Goal: Obtain resource: Download file/media

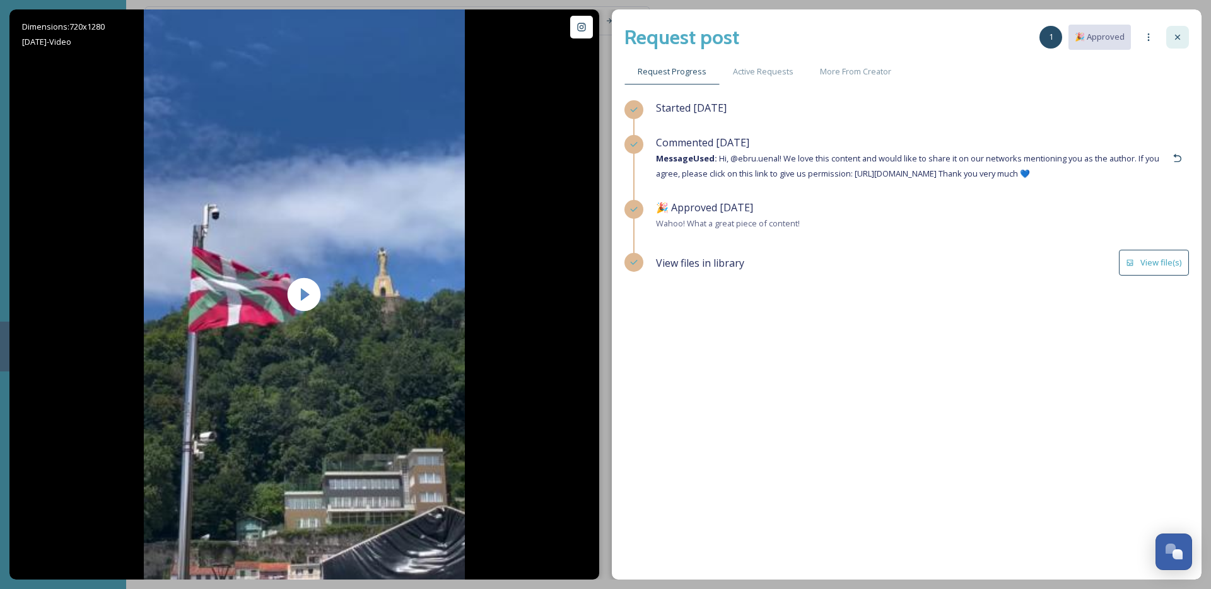
click at [1181, 40] on icon at bounding box center [1177, 37] width 10 height 10
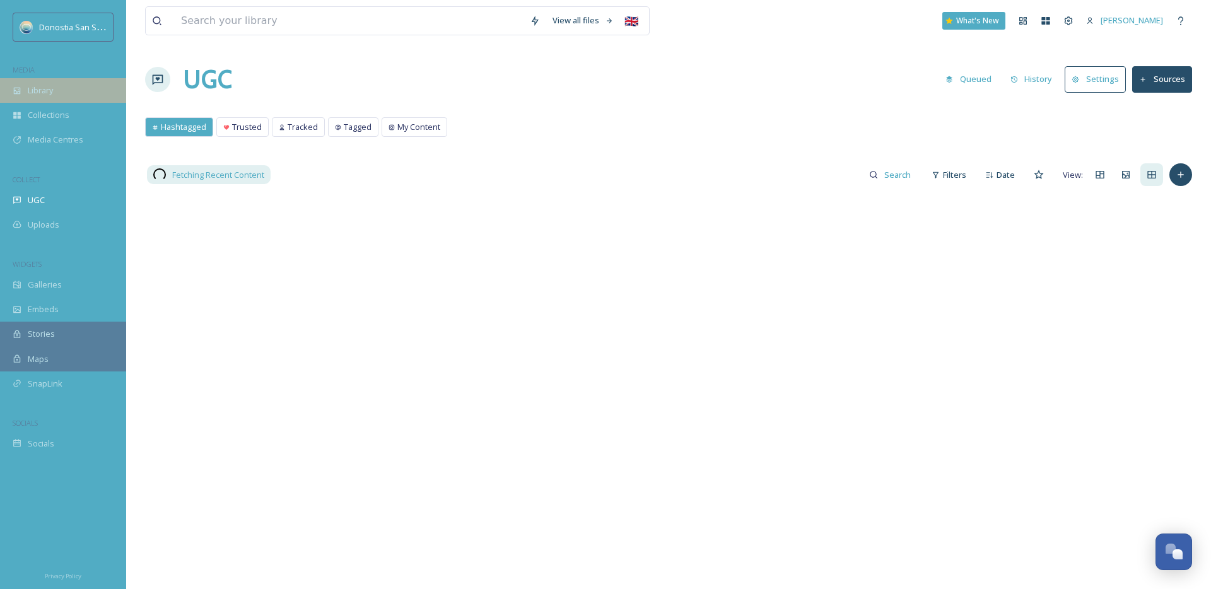
click at [47, 90] on span "Library" at bounding box center [40, 91] width 25 height 12
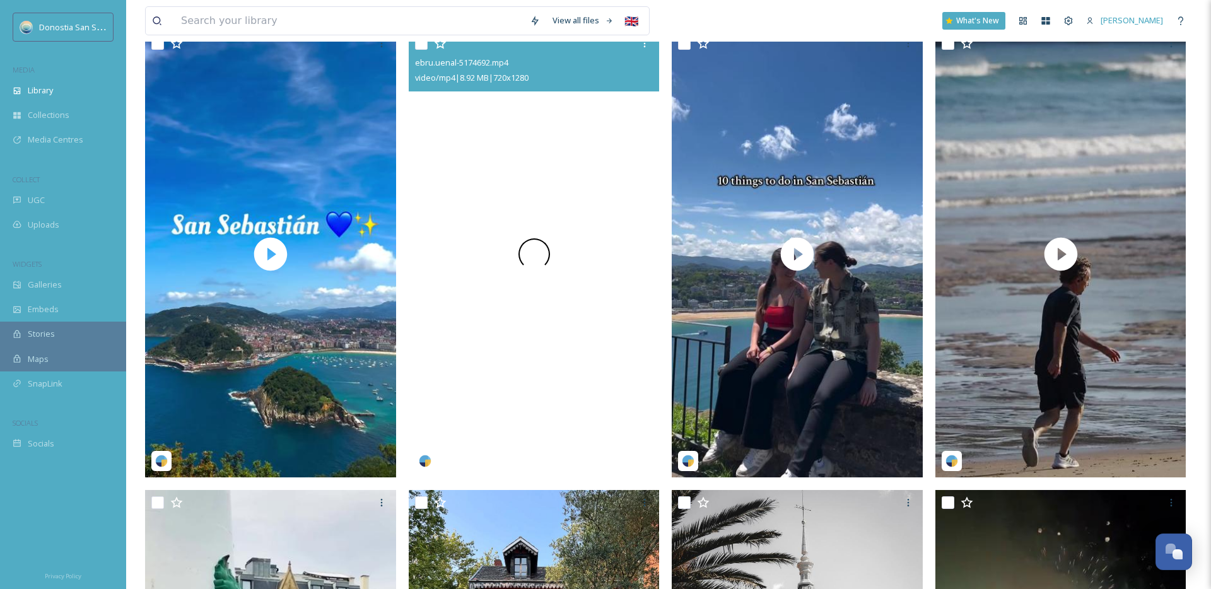
scroll to position [163, 0]
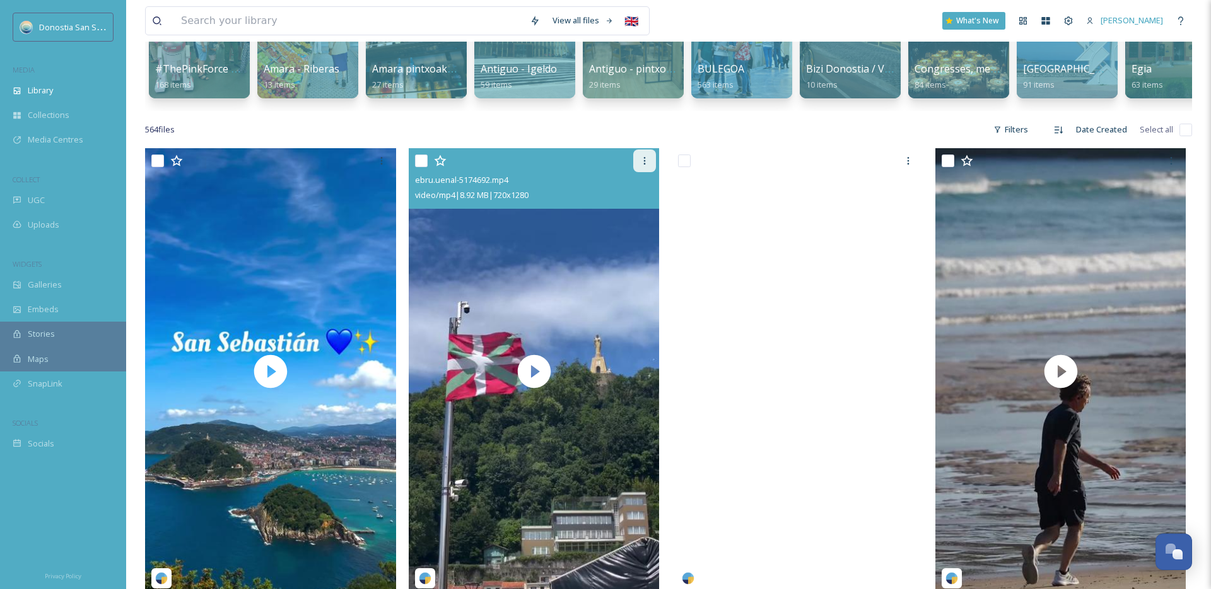
click at [647, 165] on icon at bounding box center [644, 161] width 10 height 10
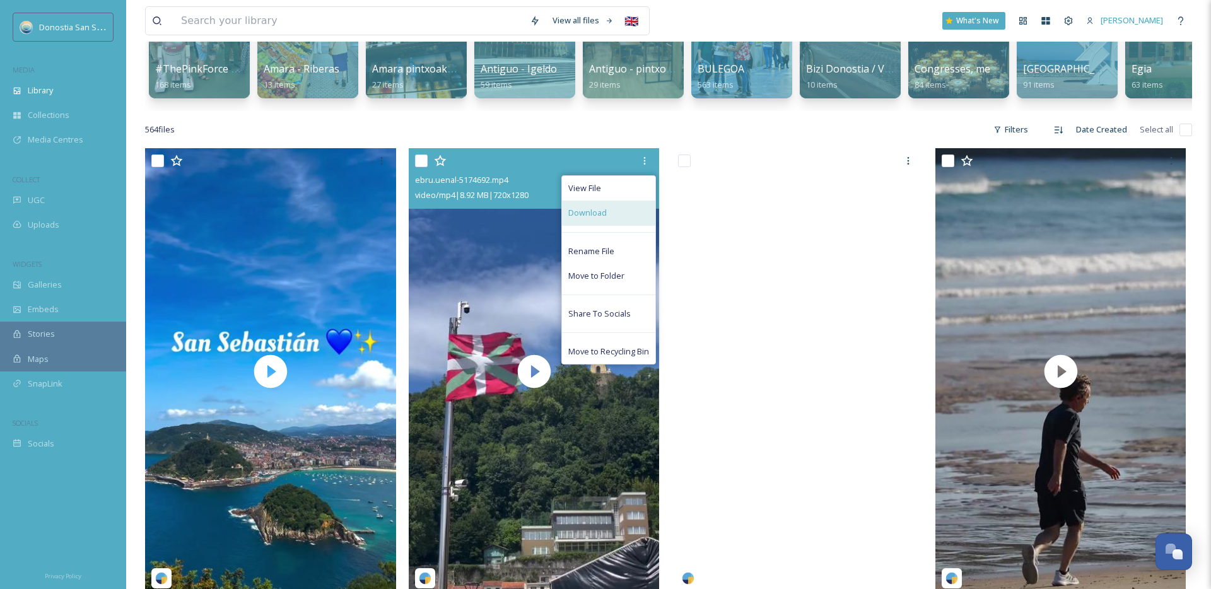
click at [598, 213] on span "Download" at bounding box center [587, 213] width 38 height 12
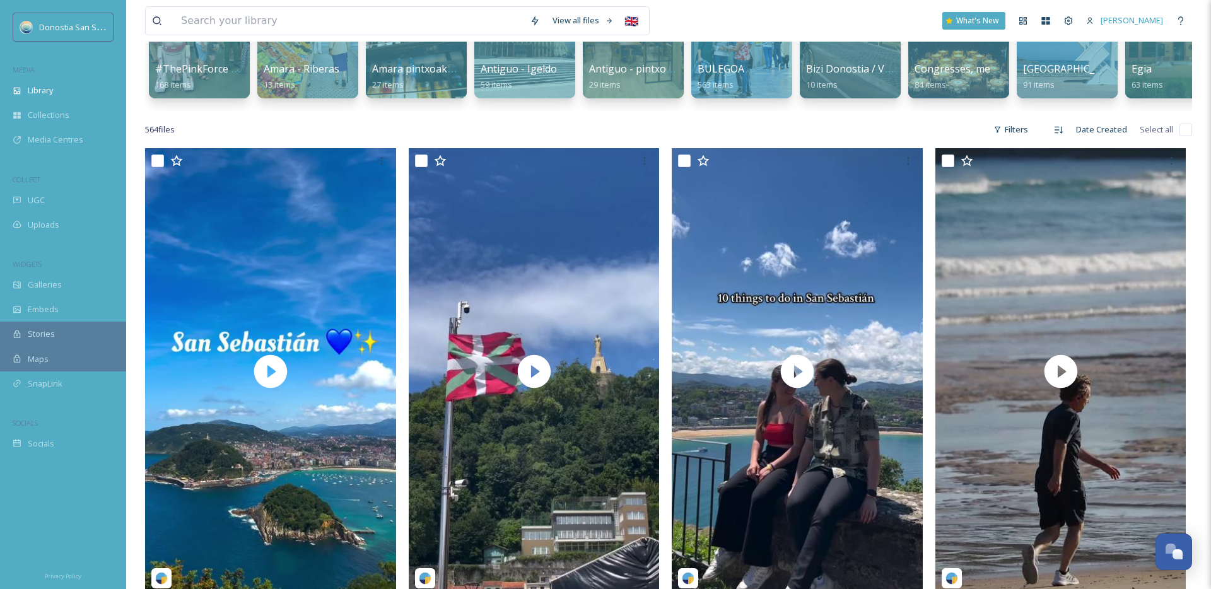
click at [567, 126] on div "564 file s Filters Date Created Select all" at bounding box center [668, 129] width 1047 height 25
